Goal: Answer question/provide support

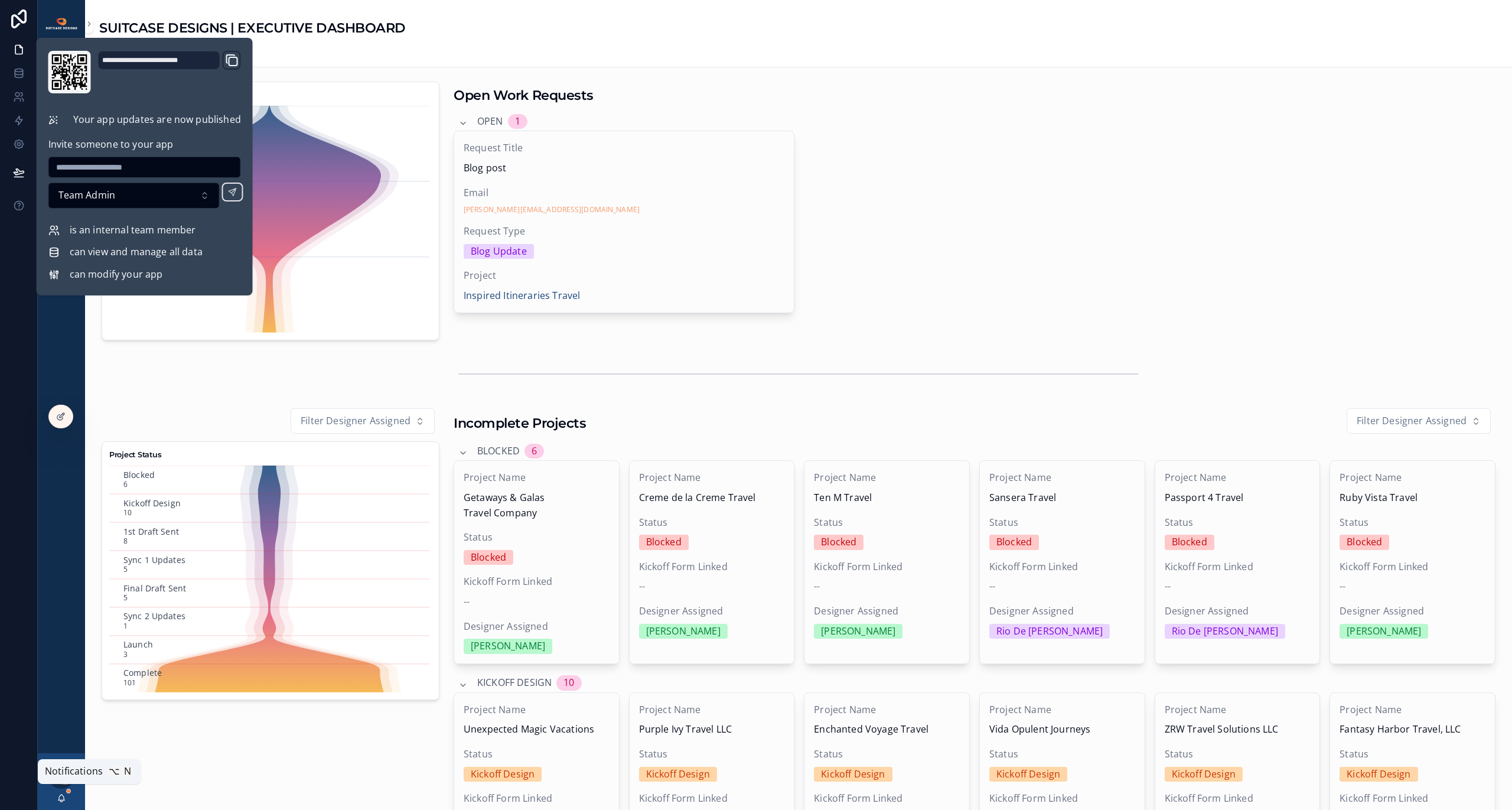
click at [63, 798] on icon "scrollable content" at bounding box center [61, 798] width 9 height 9
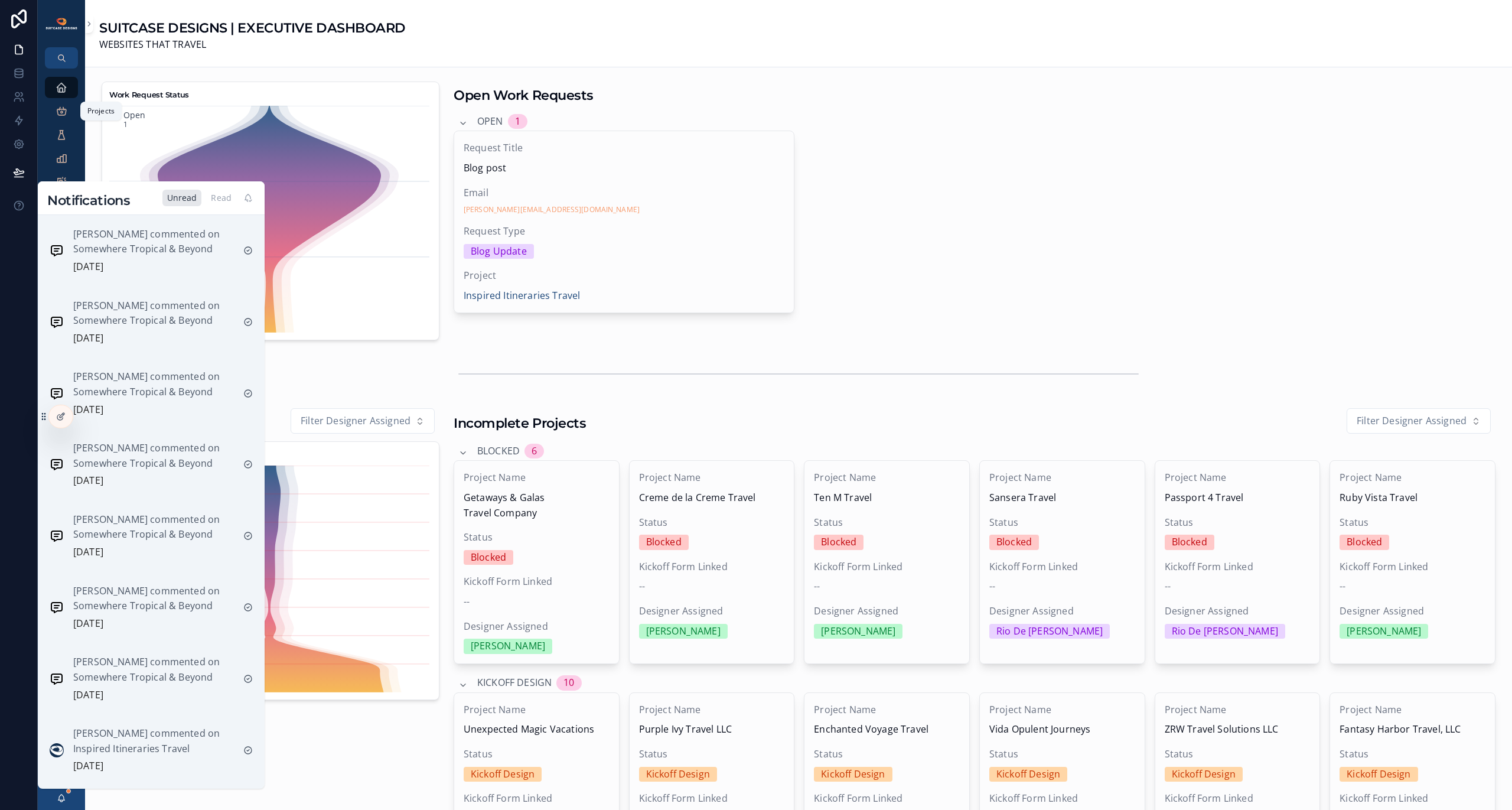
click at [71, 114] on link "Projects" at bounding box center [61, 111] width 33 height 21
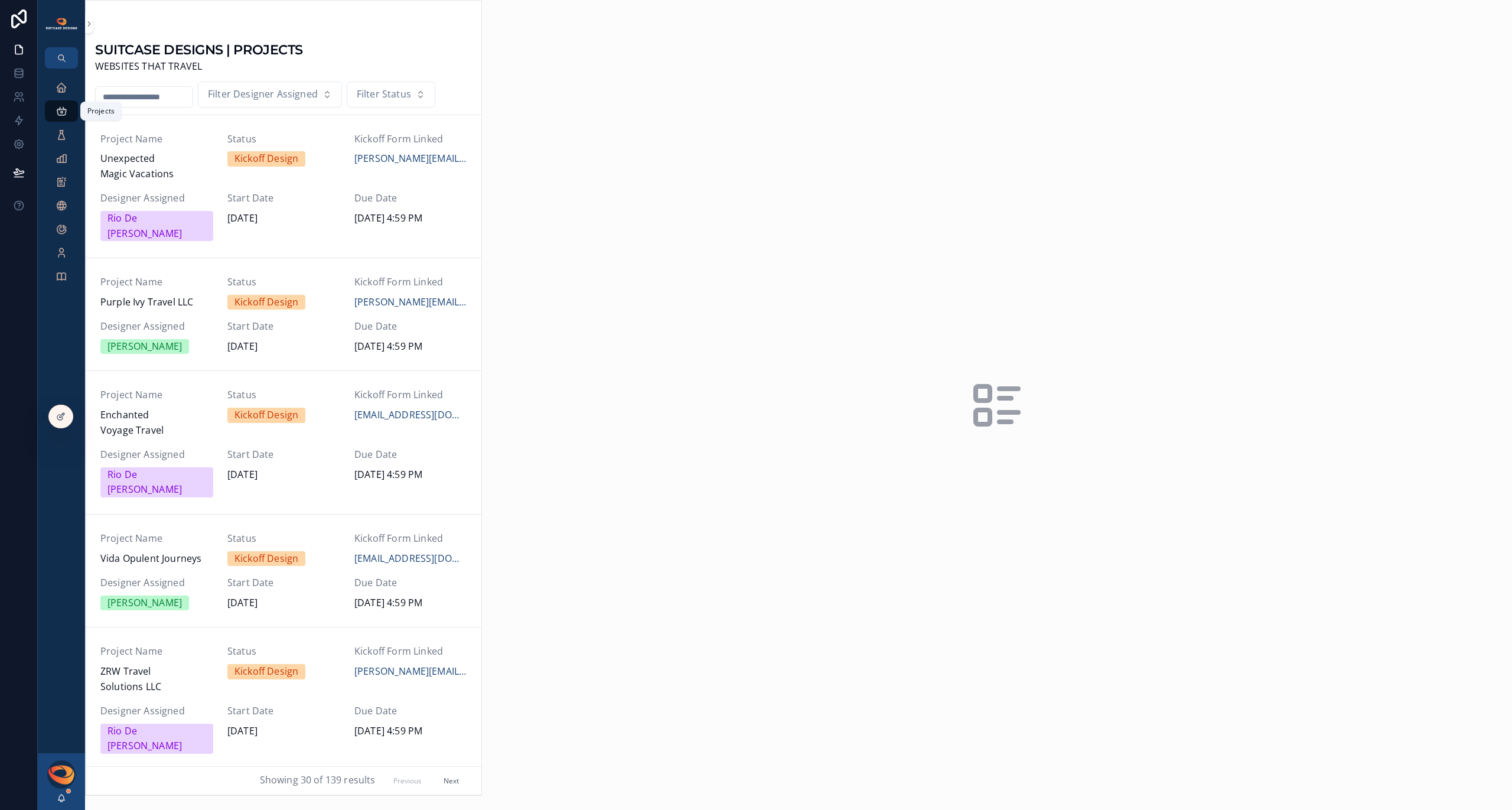
click at [64, 113] on icon "scrollable content" at bounding box center [62, 111] width 12 height 12
click at [123, 99] on input "scrollable content" at bounding box center [143, 96] width 97 height 16
type input "****"
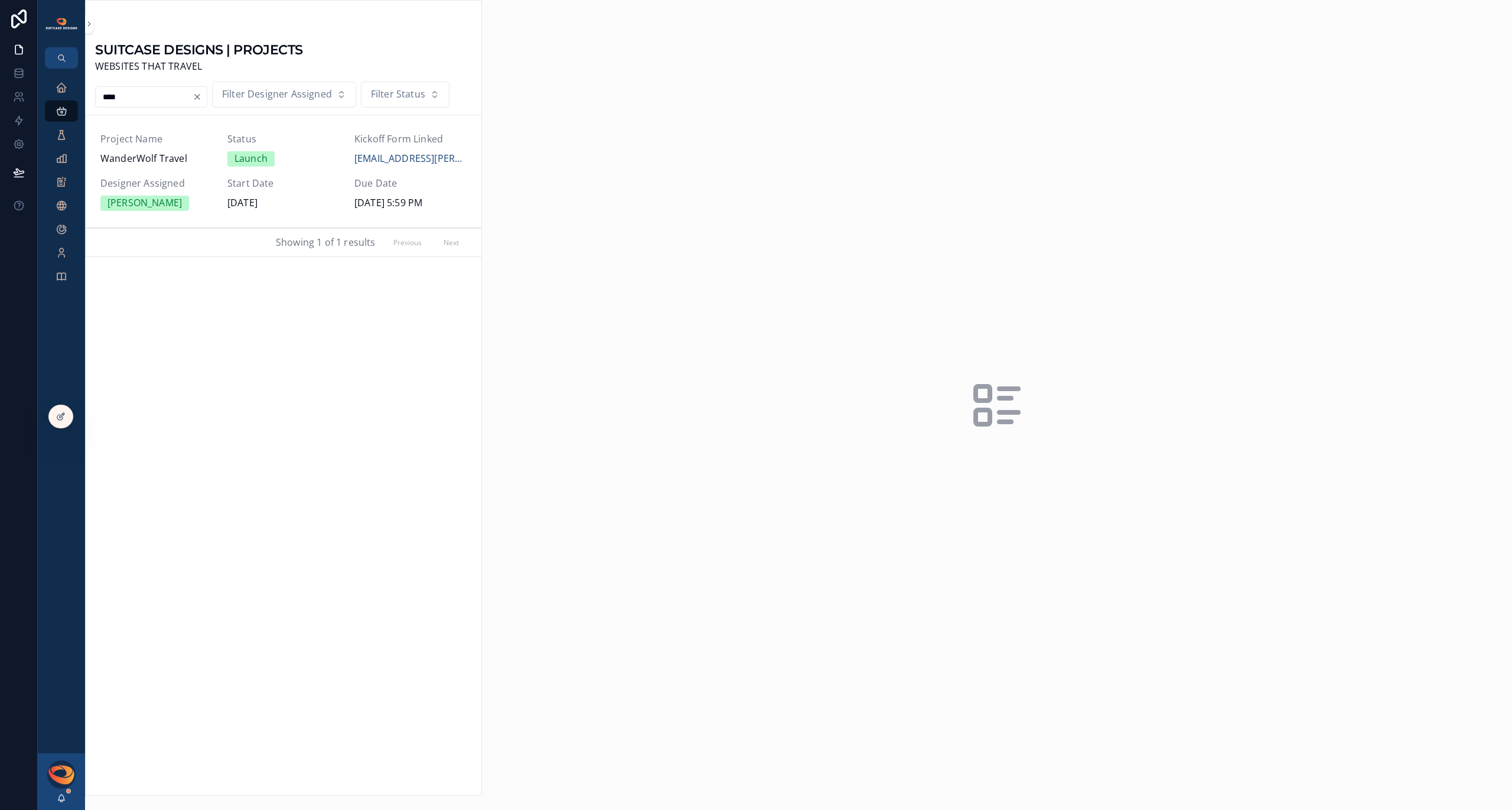
click at [152, 167] on div "Project Name WanderWolf Travel Status Launch Kickoff Form Linked [EMAIL_ADDRESS…" at bounding box center [283, 171] width 367 height 79
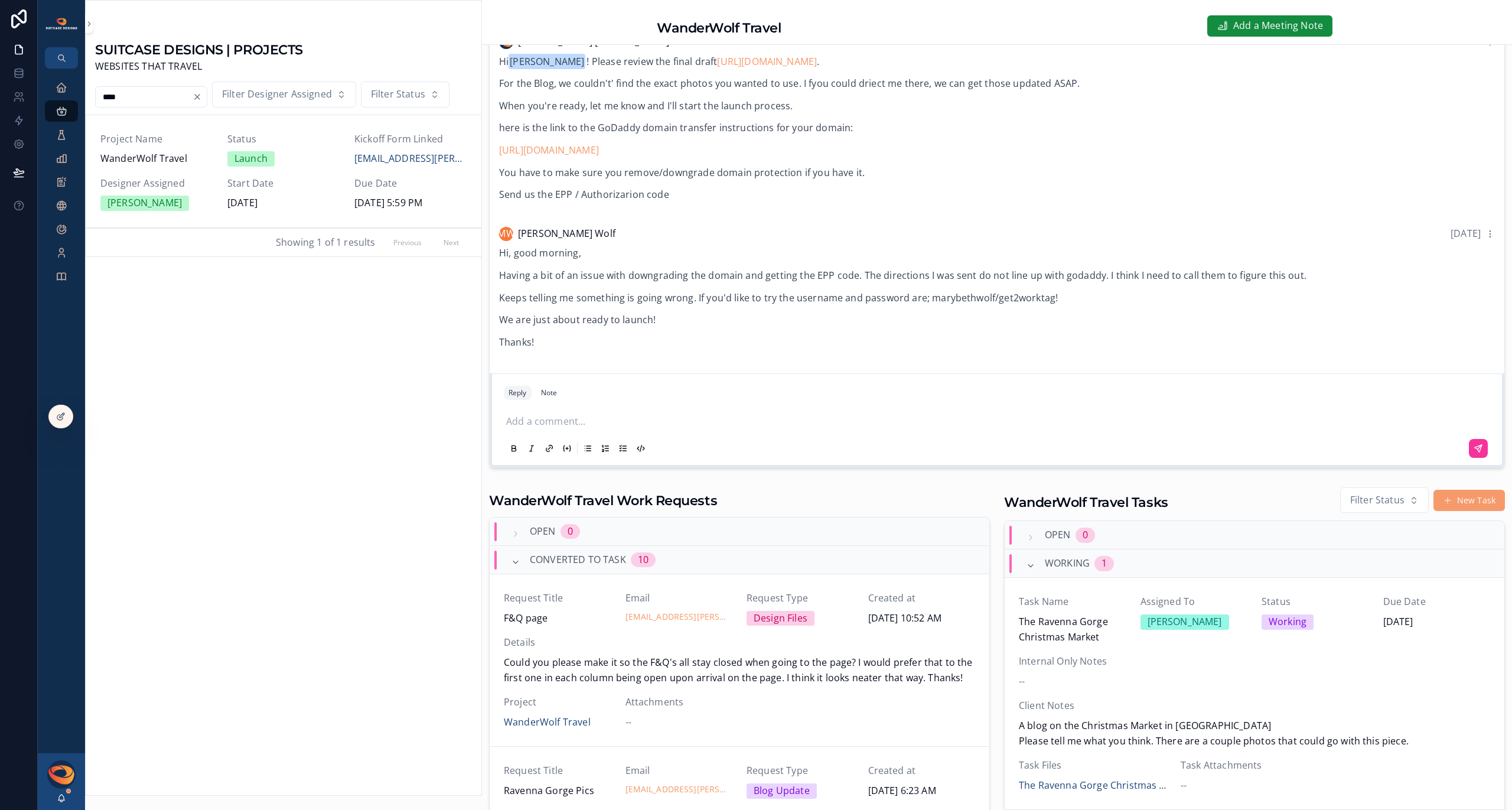
scroll to position [234, 0]
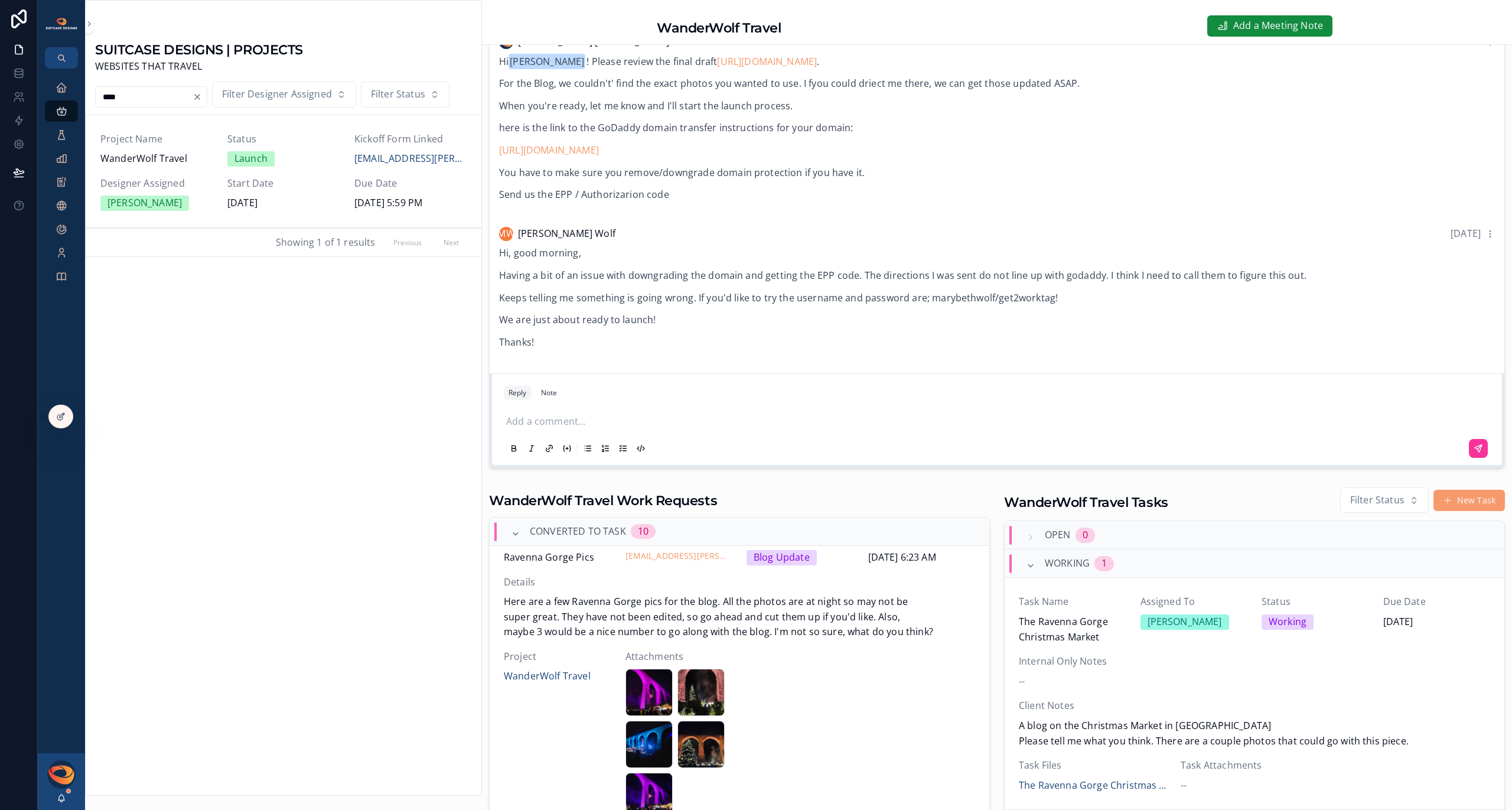
click at [959, 296] on p "Keeps telling me something is going wrong. If you'd like to try the username an…" at bounding box center [997, 298] width 996 height 15
copy p "marybethwolf"
drag, startPoint x: 1054, startPoint y: 300, endPoint x: 994, endPoint y: 301, distance: 60.0
click at [994, 301] on p "Keeps telling me something is going wrong. If you'd like to try the username an…" at bounding box center [997, 298] width 996 height 15
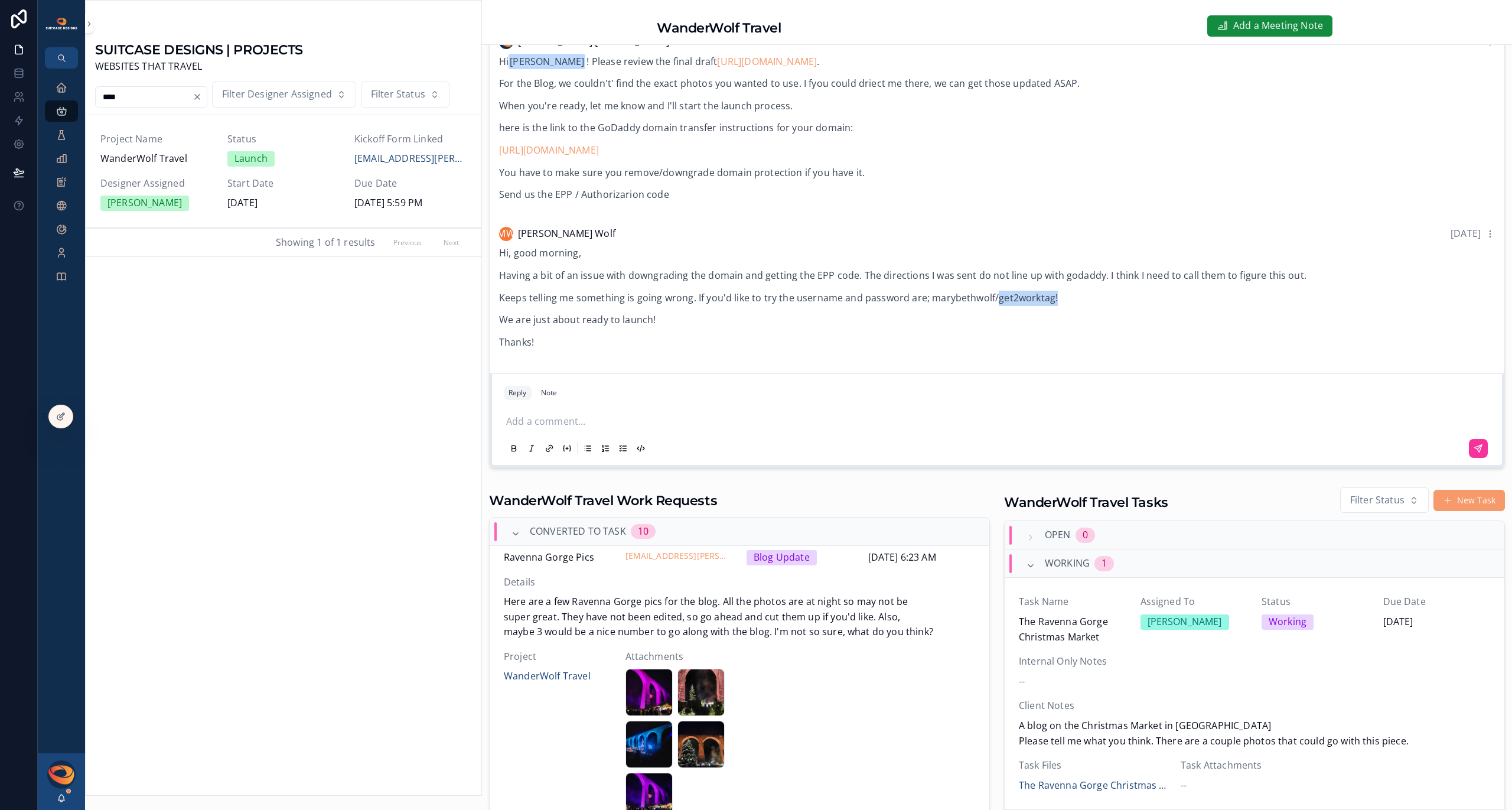
copy p "get2worktag!"
click at [589, 416] on p "scrollable content" at bounding box center [999, 422] width 987 height 15
click at [675, 423] on span "**********" at bounding box center [651, 422] width 217 height 9
click at [674, 423] on span "**********" at bounding box center [651, 422] width 217 height 9
click at [1474, 445] on icon "scrollable content" at bounding box center [1479, 448] width 9 height 9
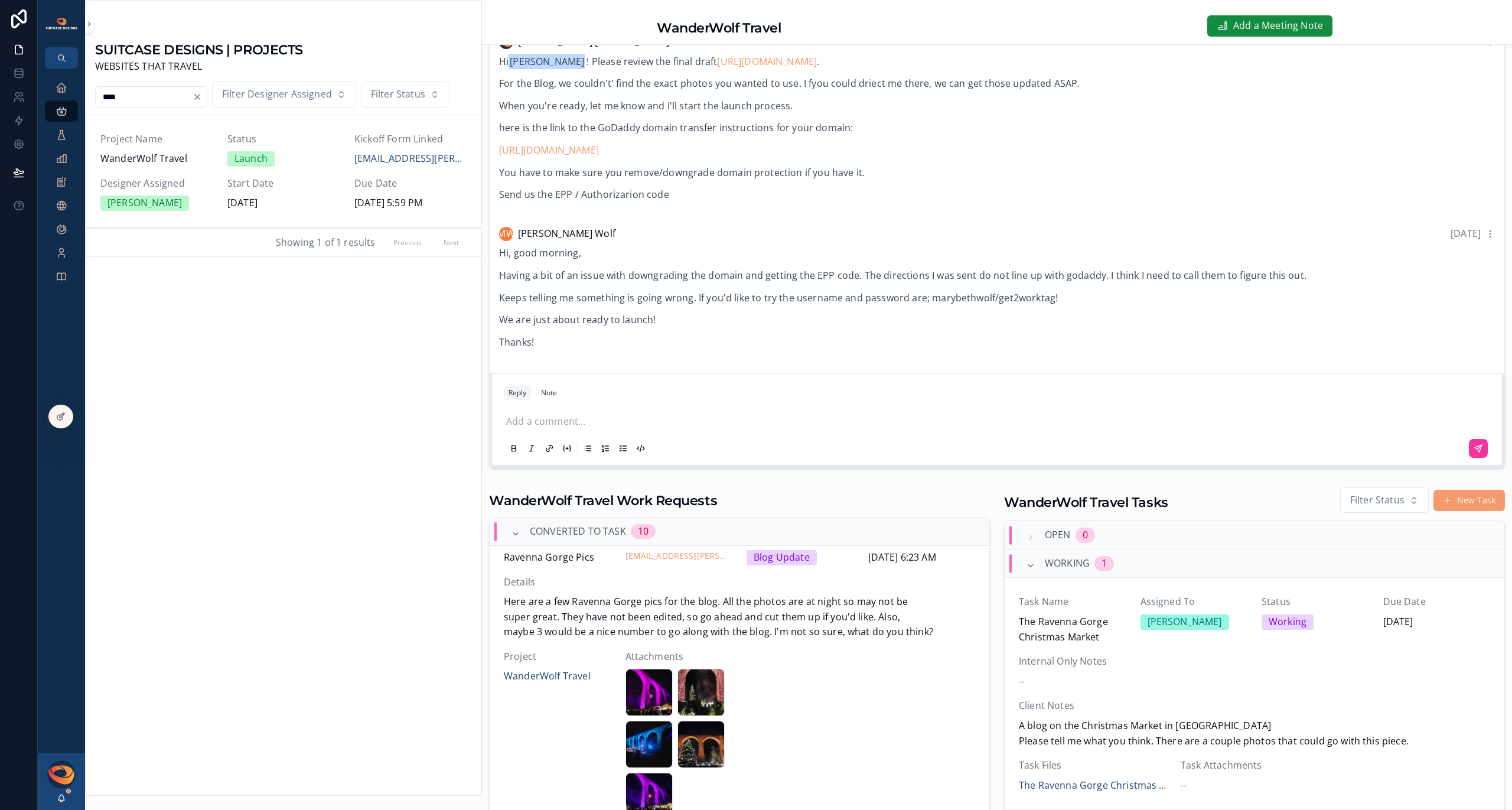
click at [722, 423] on p "scrollable content" at bounding box center [999, 422] width 987 height 15
click at [1474, 444] on icon "scrollable content" at bounding box center [1479, 448] width 9 height 9
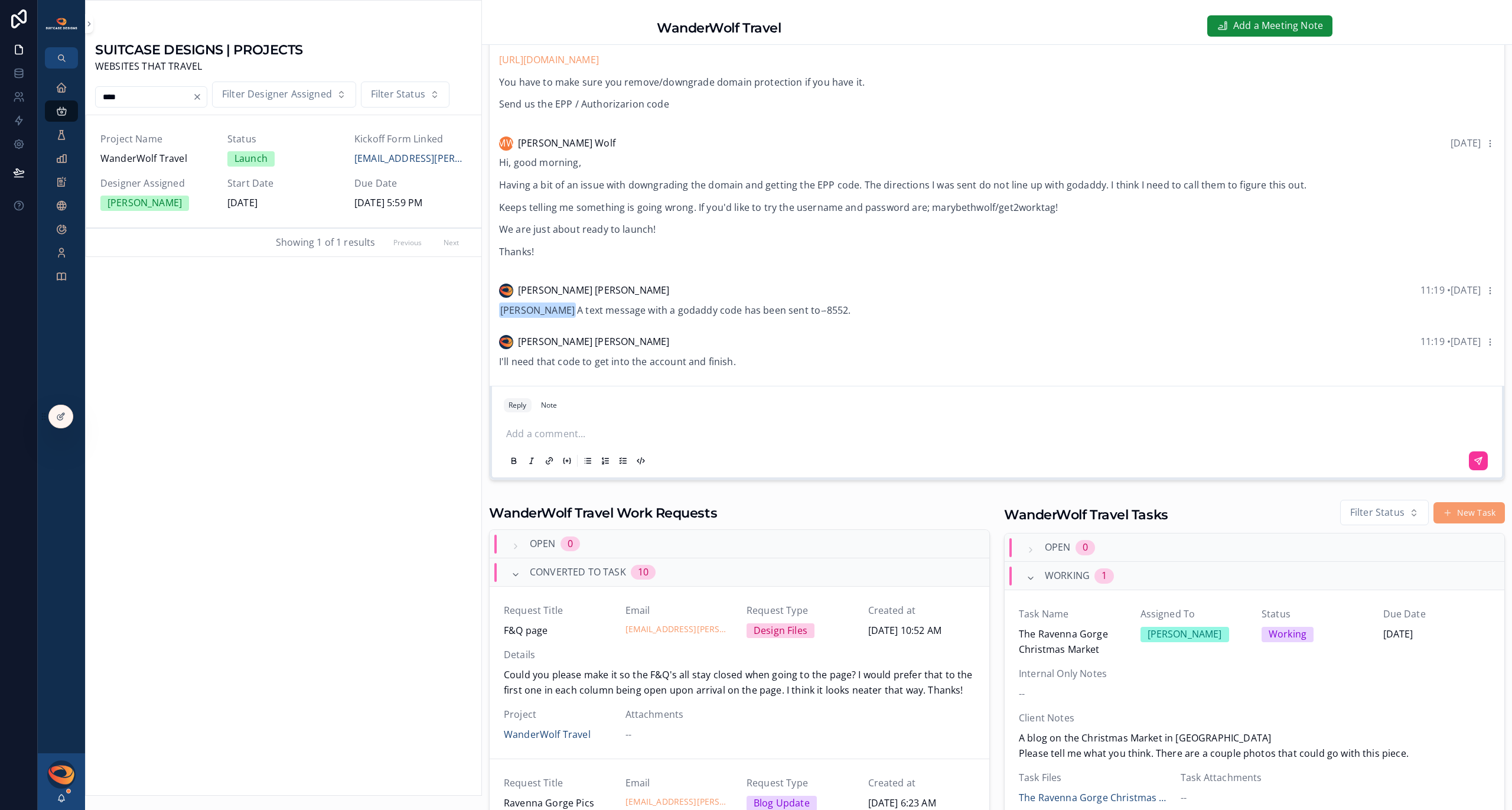
scroll to position [405, 0]
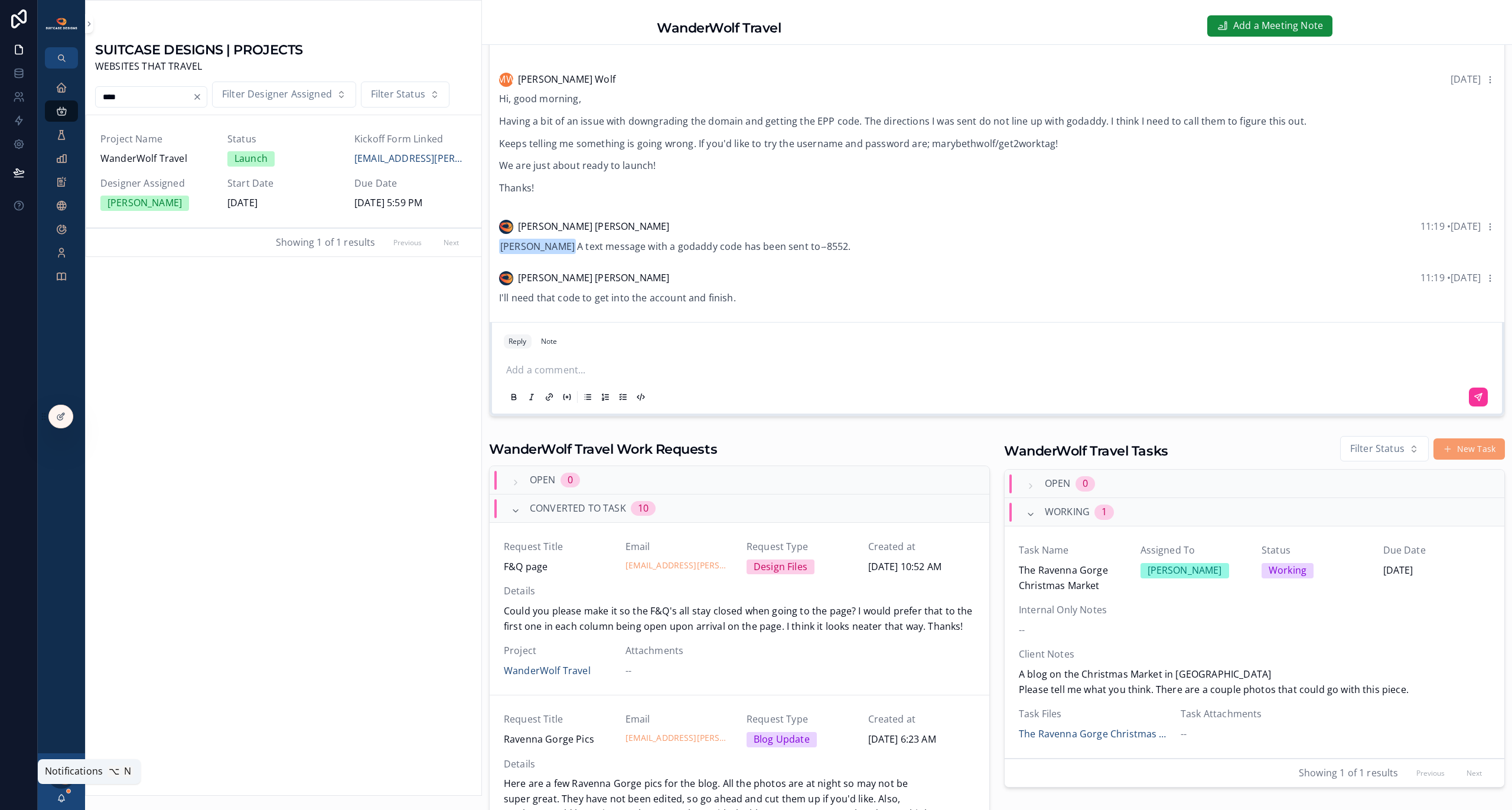
click at [65, 798] on icon "scrollable content" at bounding box center [61, 798] width 9 height 9
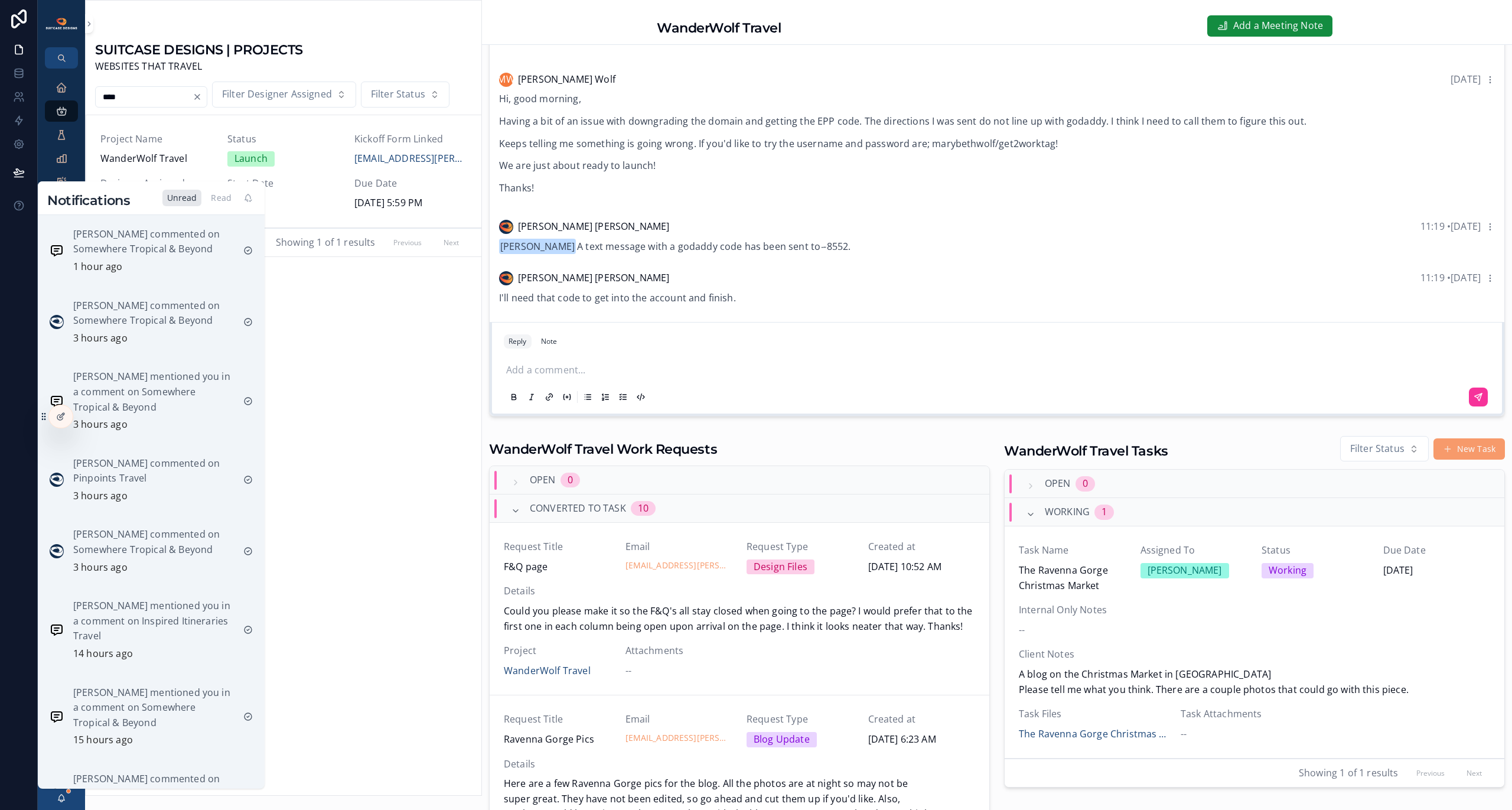
click at [213, 207] on div "Notifications Unread Read" at bounding box center [151, 198] width 227 height 33
click at [217, 200] on div "Read" at bounding box center [221, 198] width 30 height 16
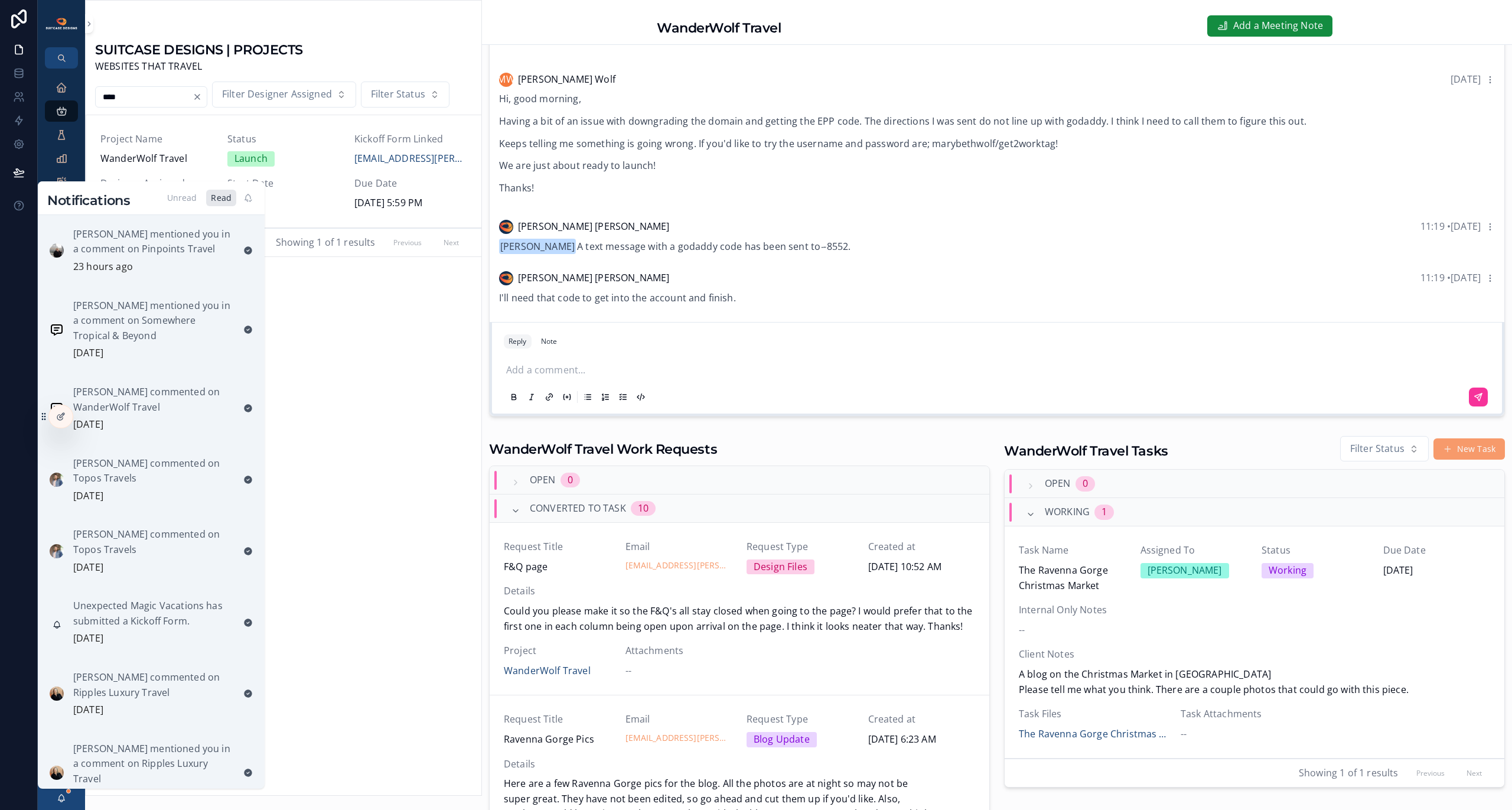
click at [179, 198] on div "Unread" at bounding box center [182, 198] width 39 height 16
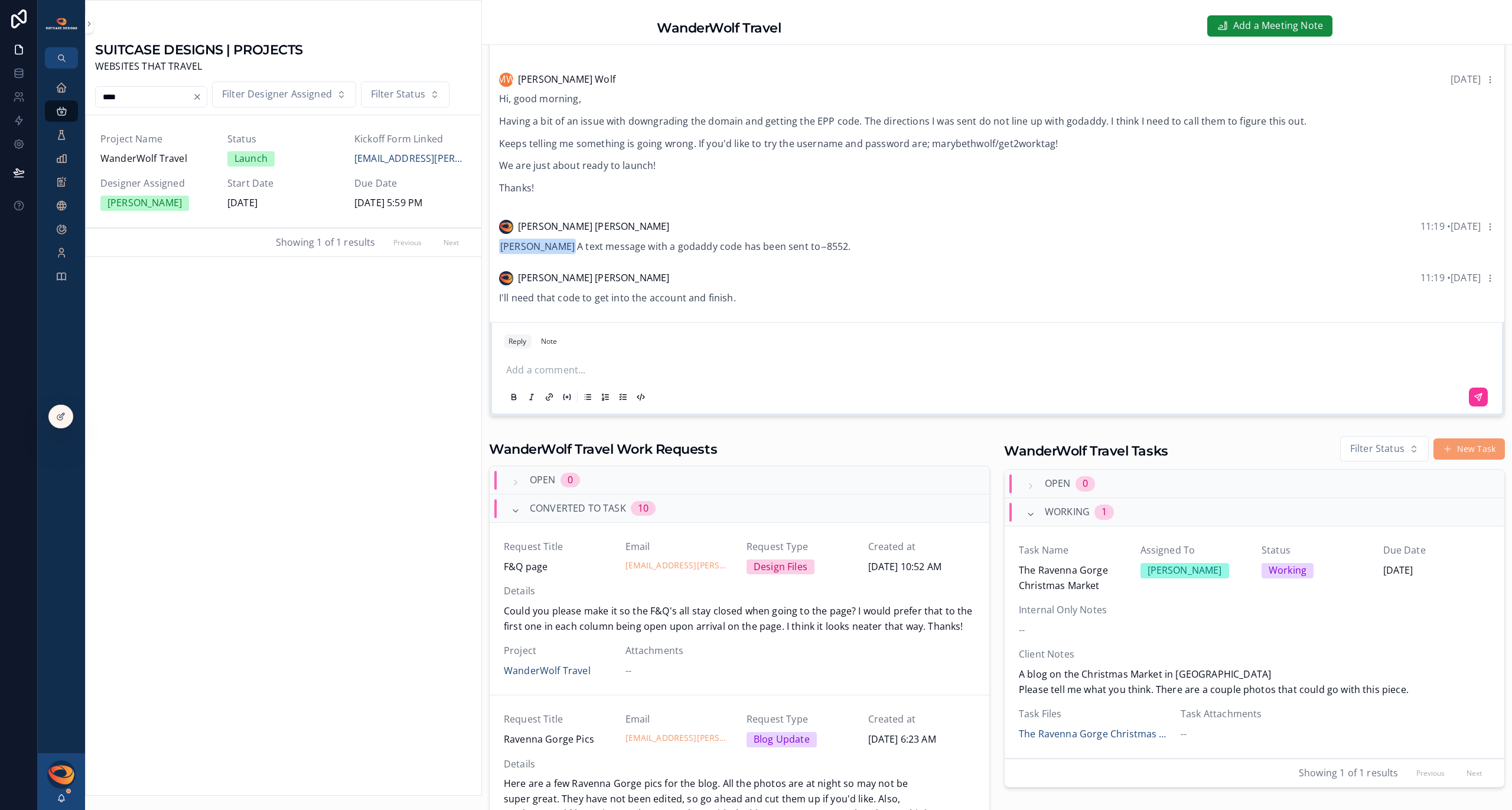
click at [300, 407] on div "SUITCASE DESIGNS | PROJECTS WEBSITES THAT TRAVEL **** Filter Designer Assigned …" at bounding box center [283, 412] width 396 height 766
